Goal: Transaction & Acquisition: Purchase product/service

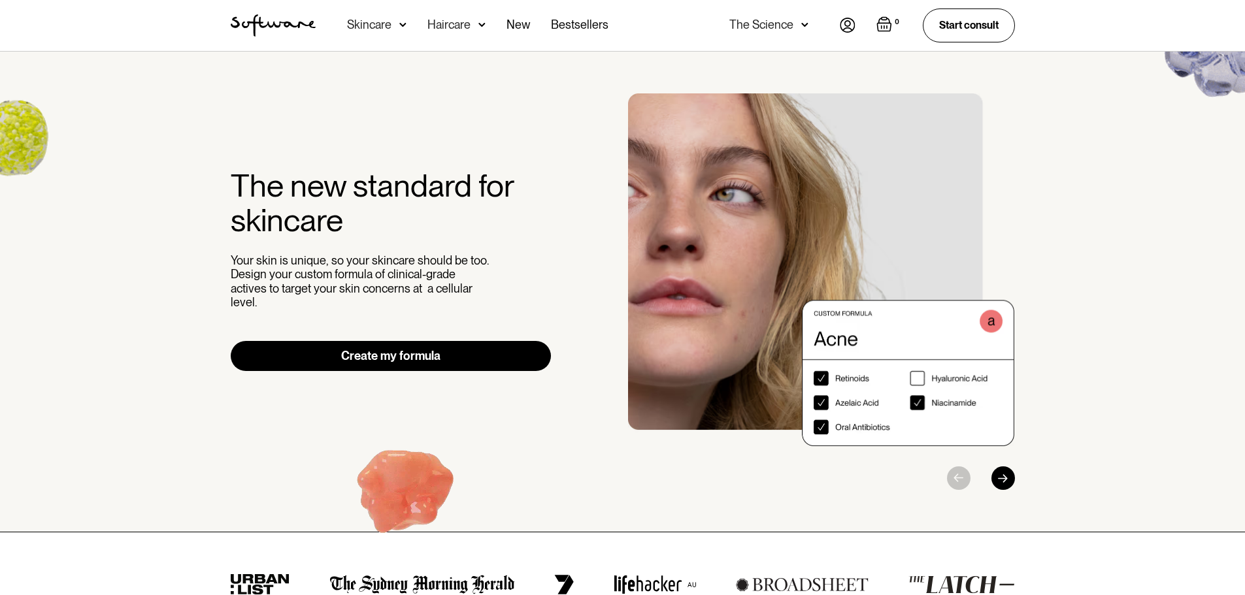
click at [403, 23] on img at bounding box center [402, 24] width 7 height 13
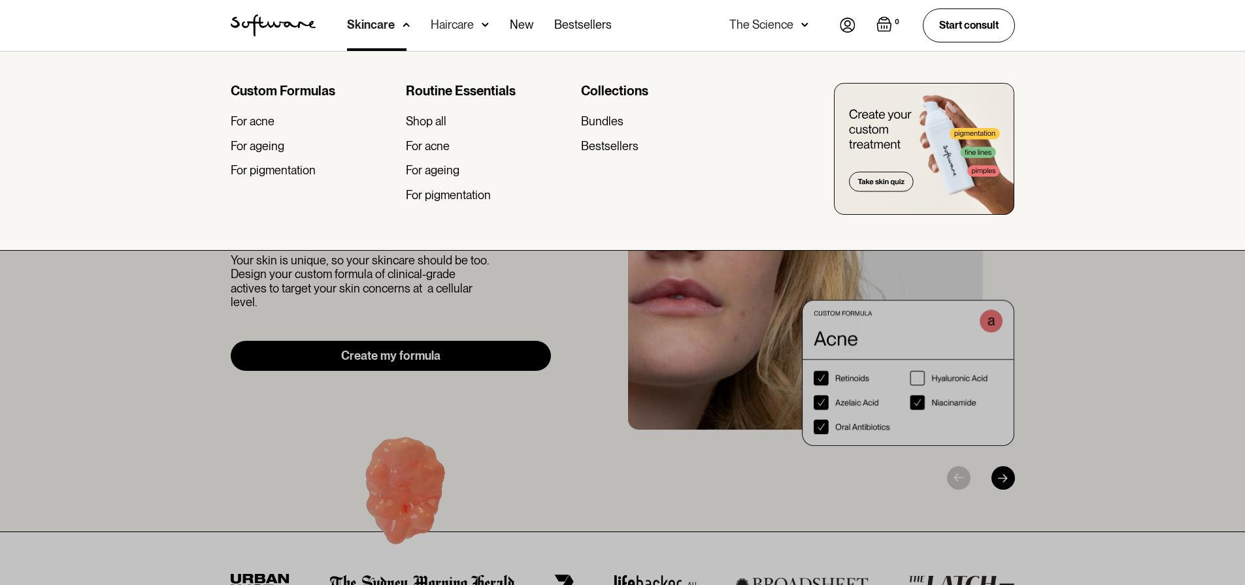
click at [395, 27] on div "Haircare" at bounding box center [371, 24] width 48 height 13
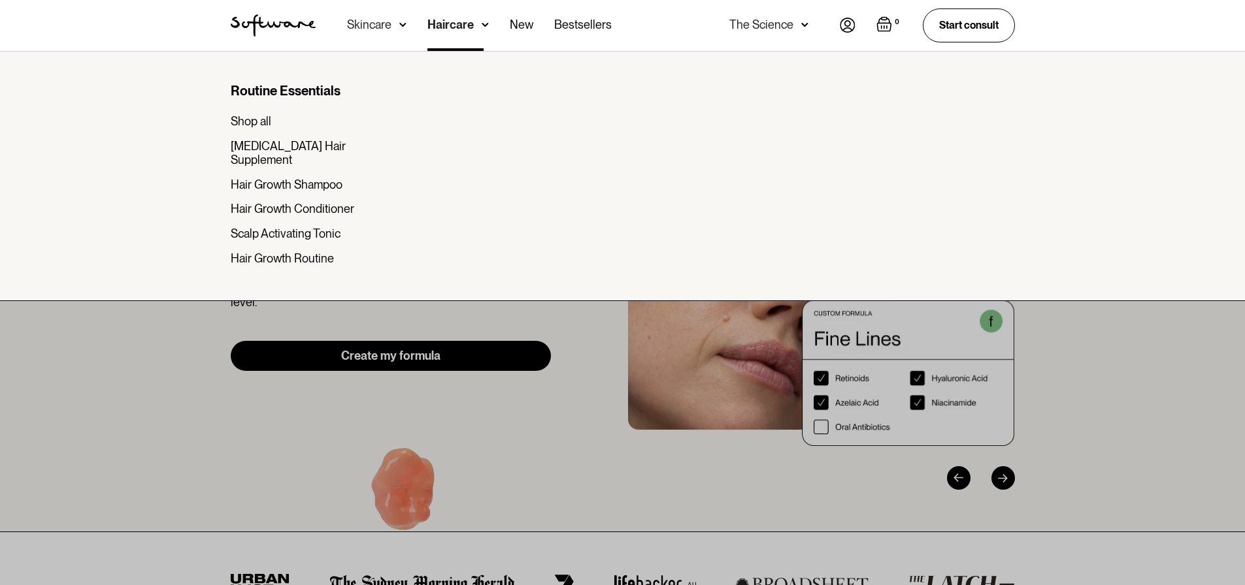
click at [136, 390] on div at bounding box center [622, 343] width 1245 height 585
click at [372, 30] on div "Skincare" at bounding box center [369, 24] width 44 height 13
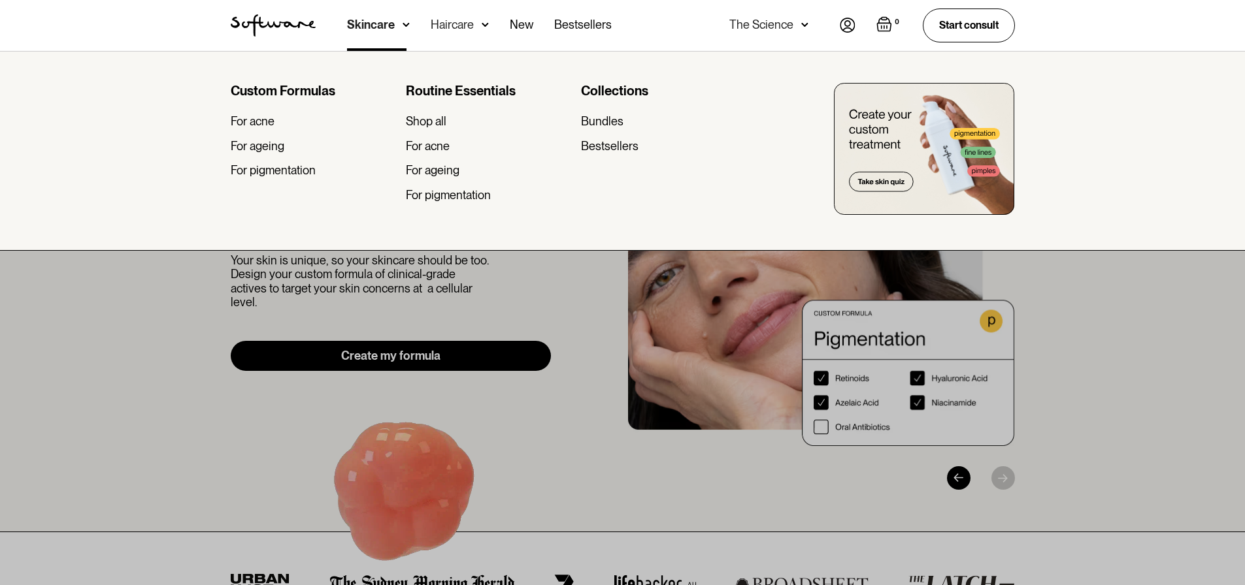
click at [264, 29] on img "home" at bounding box center [273, 25] width 85 height 22
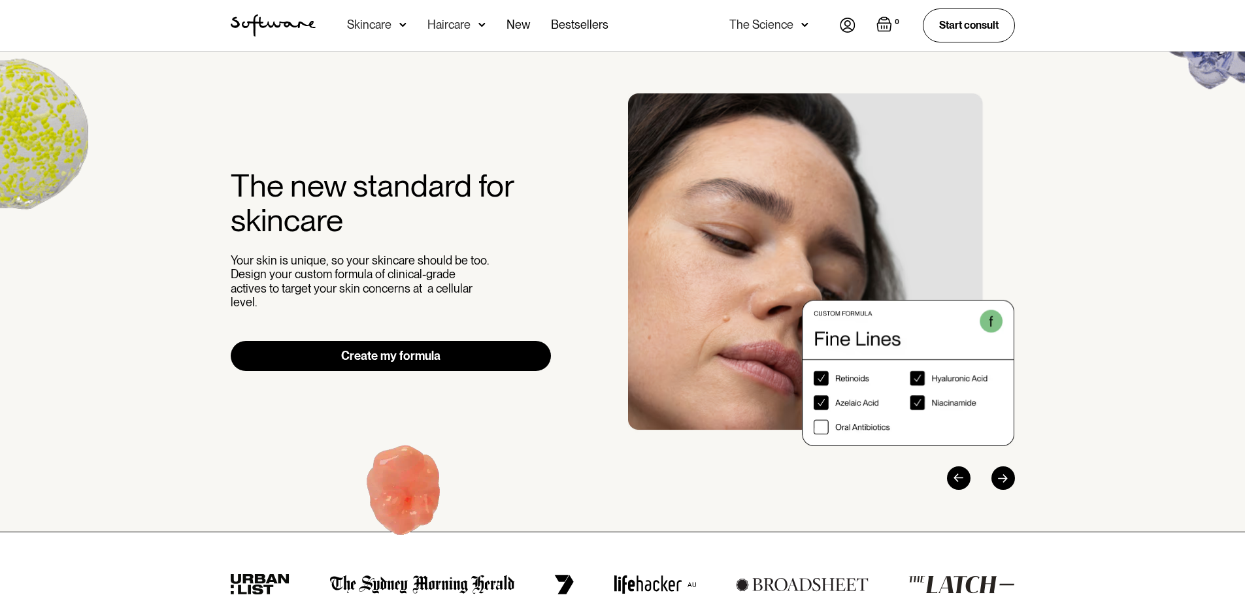
click at [376, 31] on div "Skincare" at bounding box center [376, 25] width 59 height 51
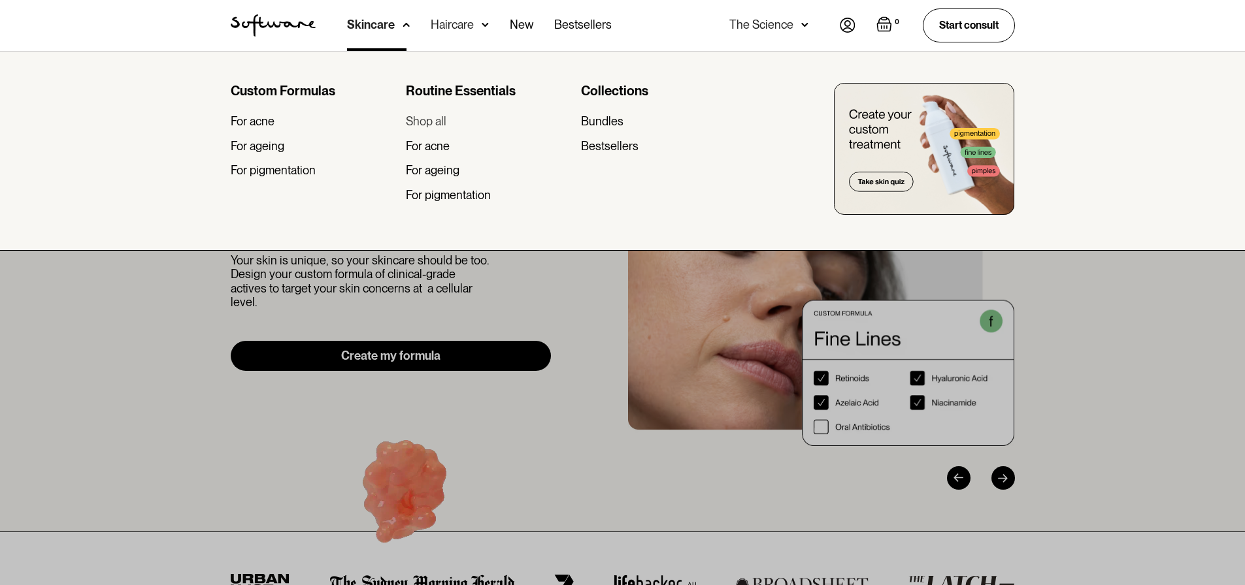
click at [433, 123] on div "Shop all" at bounding box center [426, 121] width 41 height 14
